Goal: Task Accomplishment & Management: Use online tool/utility

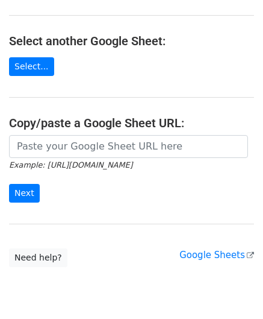
scroll to position [121, 0]
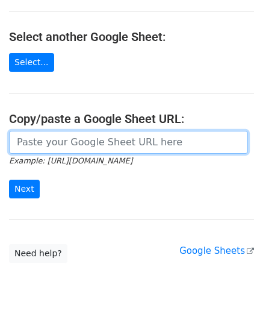
click at [58, 142] on input "url" at bounding box center [128, 142] width 239 height 23
paste input "[URL][DOMAIN_NAME]"
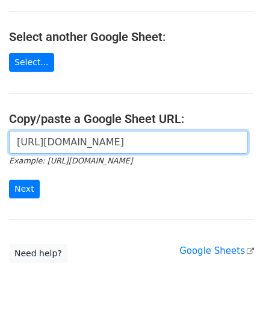
scroll to position [0, 268]
type input "[URL][DOMAIN_NAME]"
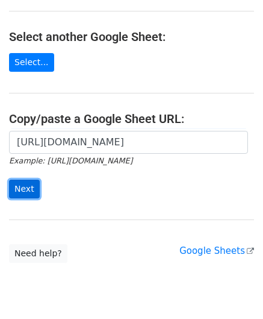
click at [25, 188] on input "Next" at bounding box center [24, 189] width 31 height 19
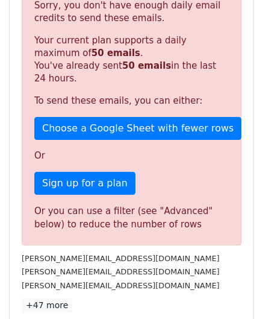
scroll to position [407, 0]
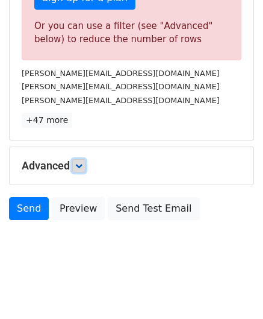
click at [80, 164] on icon at bounding box center [78, 165] width 7 height 7
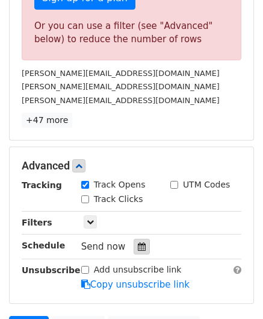
click at [138, 243] on icon at bounding box center [142, 246] width 8 height 8
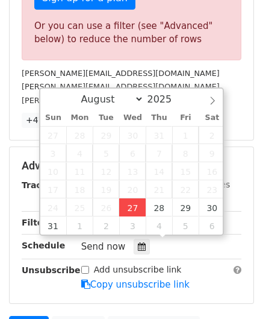
type input "[DATE] 12:00"
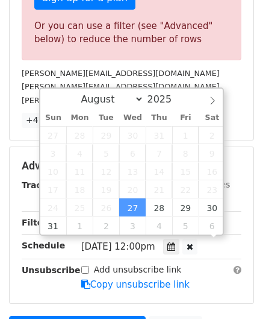
scroll to position [0, 0]
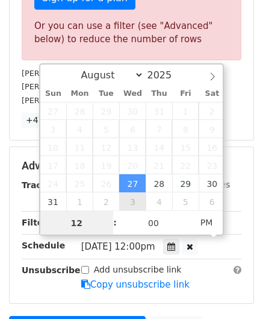
paste input "6"
type input "6"
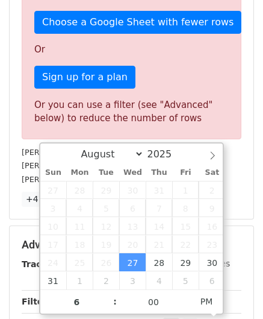
type input "[DATE] 18:00"
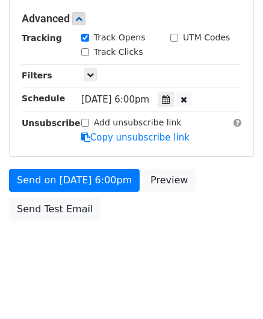
scroll to position [553, 0]
